Goal: Check status: Check status

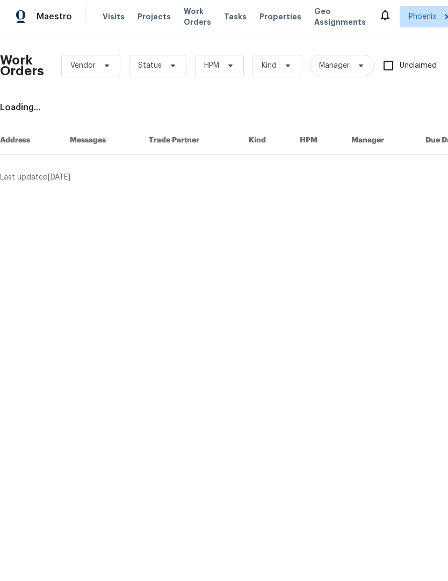
scroll to position [1, 0]
click at [254, 67] on span "Kind" at bounding box center [277, 65] width 49 height 21
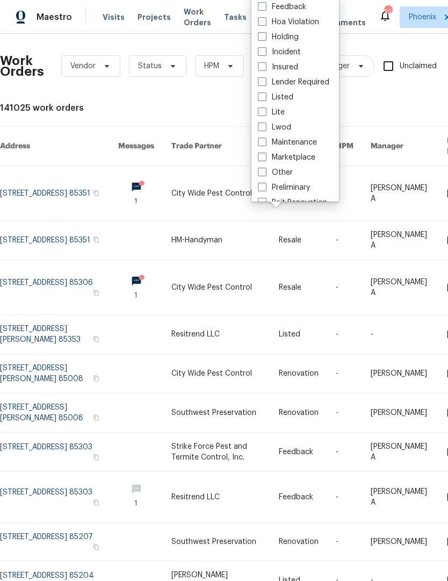
click at [222, 99] on div "Work Orders Vendor Status HPM Kind Manager Unclaimed ​ View Reno Index 141025 w…" at bounding box center [303, 335] width 607 height 586
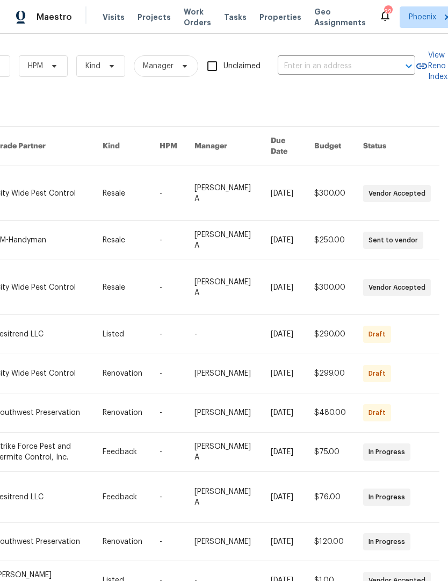
scroll to position [0, 177]
click at [338, 67] on input "text" at bounding box center [331, 66] width 107 height 17
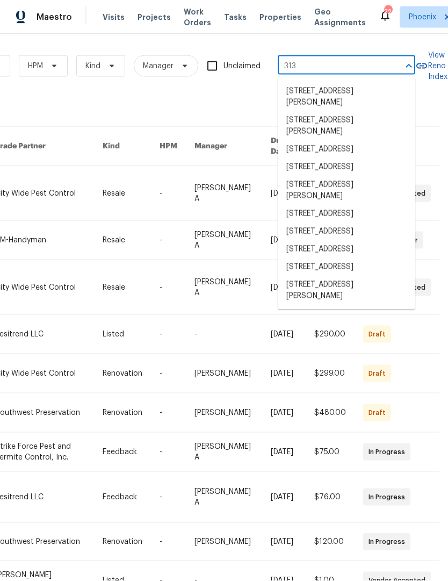
scroll to position [0, 0]
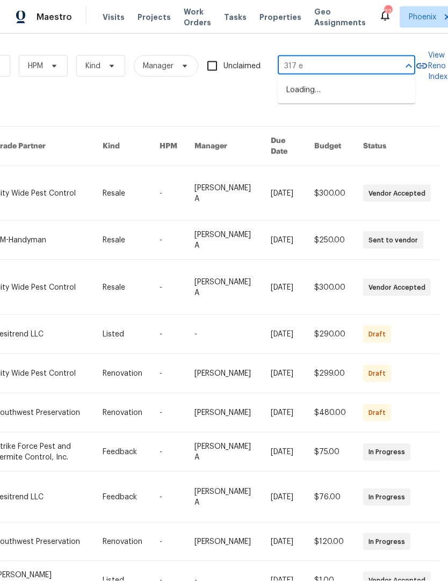
type input "317 e"
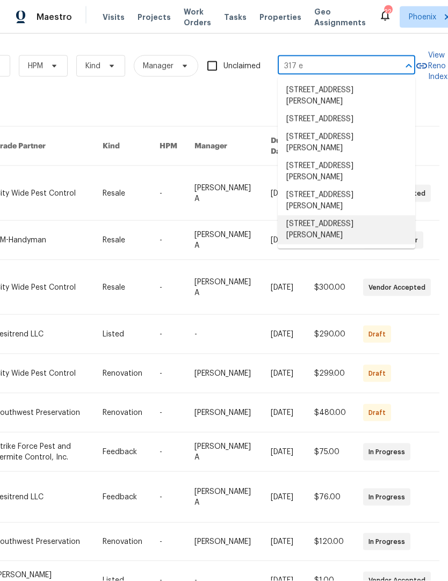
click at [375, 219] on li "[STREET_ADDRESS][PERSON_NAME]" at bounding box center [347, 230] width 138 height 29
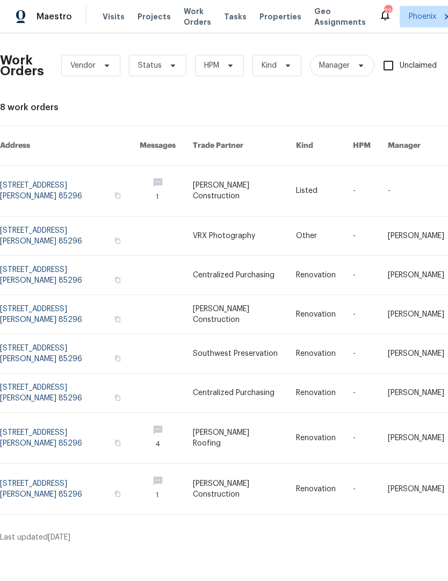
click at [26, 414] on link at bounding box center [70, 438] width 140 height 51
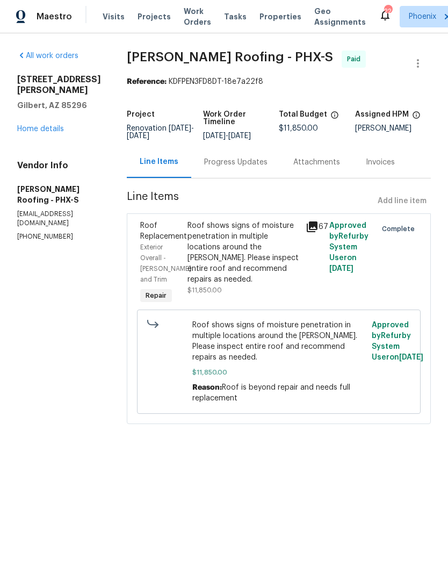
click at [224, 167] on div "Progress Updates" at bounding box center [235, 162] width 63 height 11
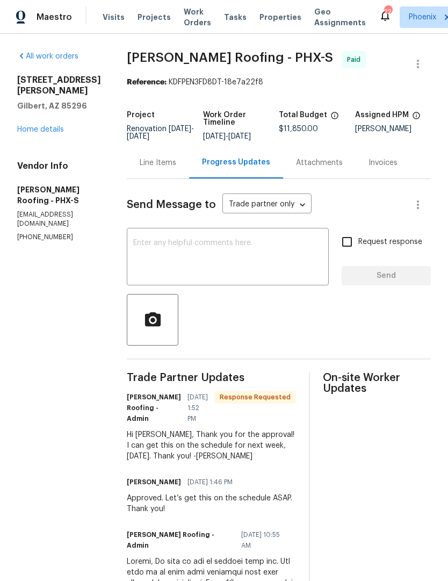
click at [142, 166] on div "Line Items" at bounding box center [158, 162] width 37 height 11
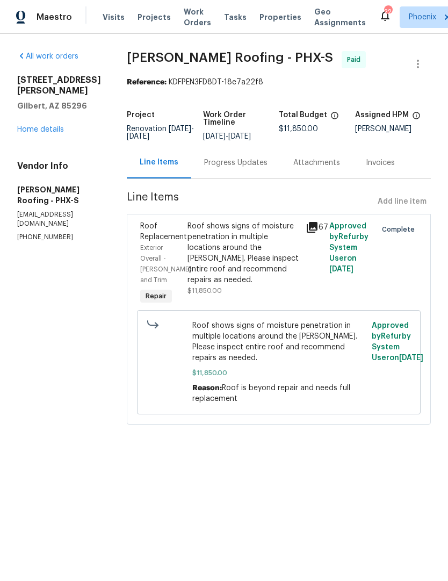
click at [290, 275] on div "Roof shows signs of moisture penetration in multiple locations around the [PERS…" at bounding box center [244, 258] width 112 height 75
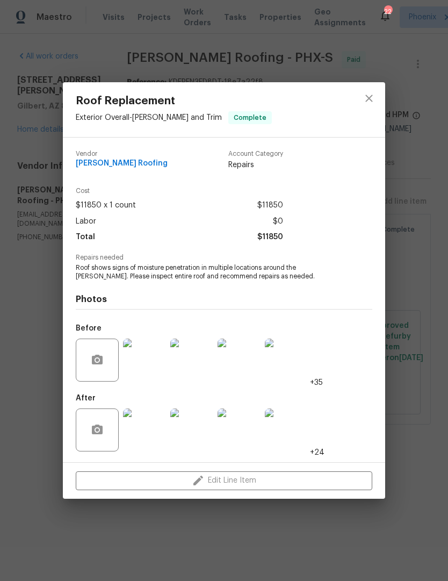
click at [153, 424] on img at bounding box center [144, 429] width 43 height 43
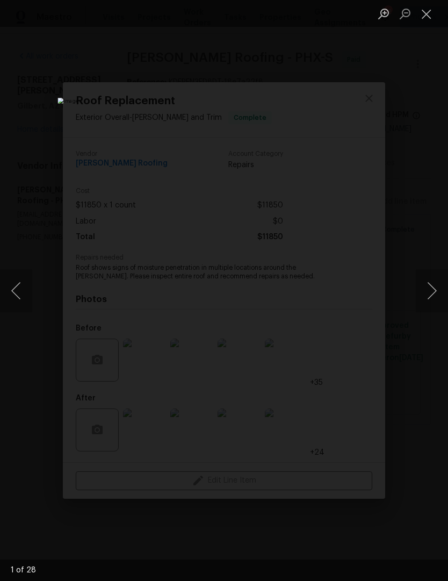
click at [434, 299] on button "Next image" at bounding box center [432, 290] width 32 height 43
click at [434, 300] on button "Next image" at bounding box center [432, 290] width 32 height 43
click at [431, 303] on button "Next image" at bounding box center [432, 290] width 32 height 43
click at [431, 302] on button "Next image" at bounding box center [432, 290] width 32 height 43
click at [431, 303] on button "Next image" at bounding box center [432, 290] width 32 height 43
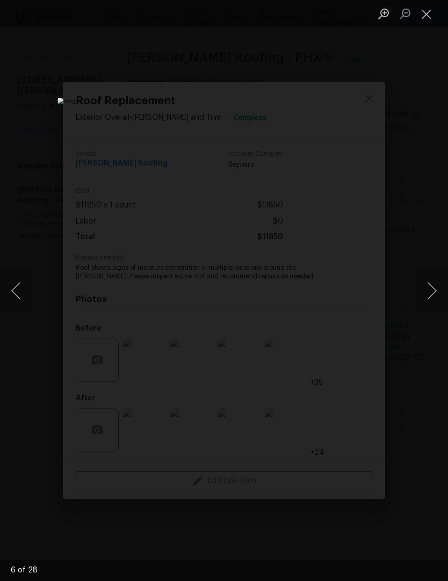
click at [431, 303] on button "Next image" at bounding box center [432, 290] width 32 height 43
click at [430, 304] on button "Next image" at bounding box center [432, 290] width 32 height 43
click at [432, 304] on button "Next image" at bounding box center [432, 290] width 32 height 43
click at [429, 306] on button "Next image" at bounding box center [432, 290] width 32 height 43
click at [431, 307] on button "Next image" at bounding box center [432, 290] width 32 height 43
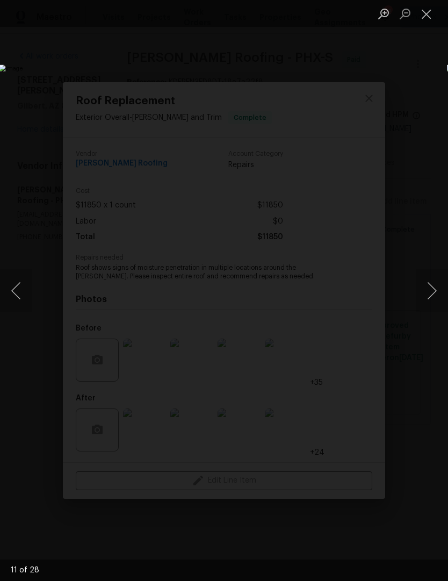
click at [428, 309] on button "Next image" at bounding box center [432, 290] width 32 height 43
click at [428, 307] on button "Next image" at bounding box center [432, 290] width 32 height 43
click at [429, 306] on button "Next image" at bounding box center [432, 290] width 32 height 43
click at [428, 307] on button "Next image" at bounding box center [432, 290] width 32 height 43
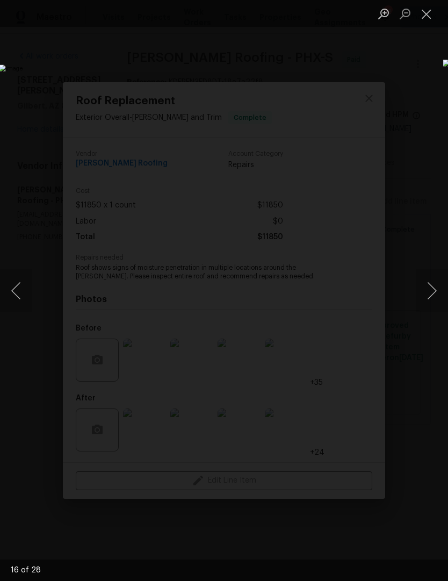
click at [426, 309] on button "Next image" at bounding box center [432, 290] width 32 height 43
click at [431, 304] on button "Next image" at bounding box center [432, 290] width 32 height 43
click at [429, 306] on button "Next image" at bounding box center [432, 290] width 32 height 43
click at [431, 303] on button "Next image" at bounding box center [432, 290] width 32 height 43
click at [432, 300] on button "Next image" at bounding box center [432, 290] width 32 height 43
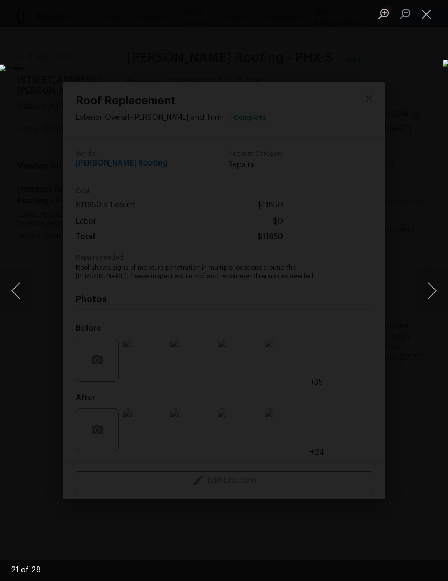
click at [430, 299] on button "Next image" at bounding box center [432, 290] width 32 height 43
click at [429, 300] on button "Next image" at bounding box center [432, 290] width 32 height 43
click at [429, 16] on button "Close lightbox" at bounding box center [426, 13] width 21 height 19
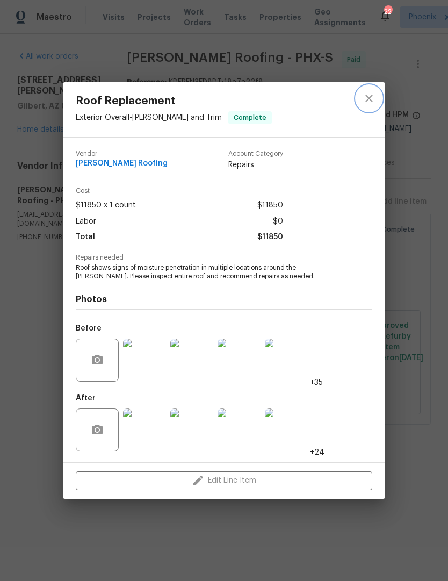
click at [375, 101] on icon "close" at bounding box center [369, 98] width 13 height 13
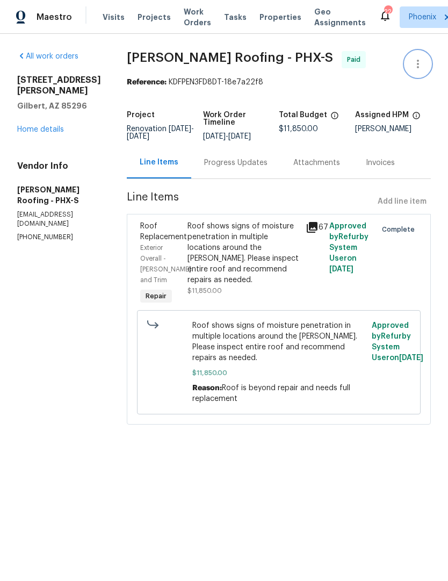
click at [416, 66] on icon "button" at bounding box center [418, 64] width 13 height 13
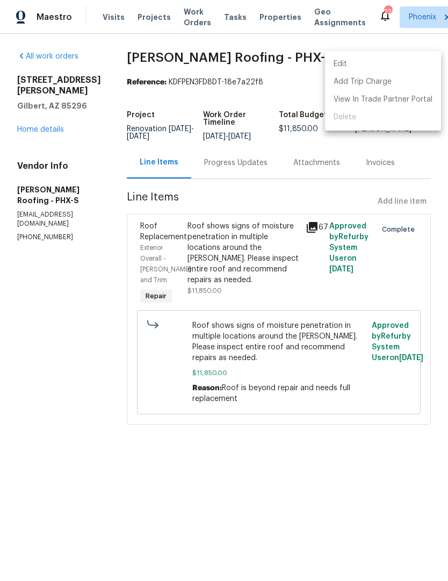
click at [54, 440] on div at bounding box center [224, 290] width 448 height 581
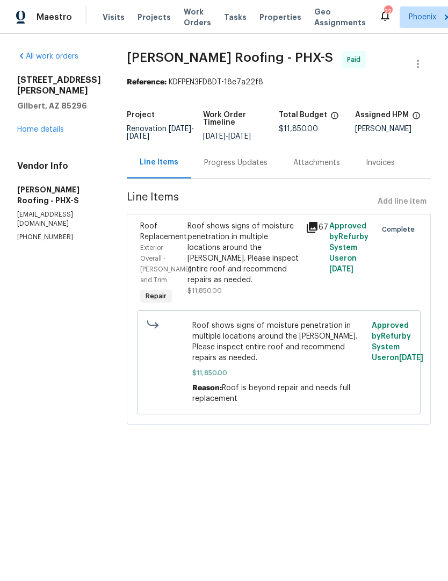
click at [254, 168] on div "Progress Updates" at bounding box center [235, 162] width 63 height 11
